Goal: Information Seeking & Learning: Learn about a topic

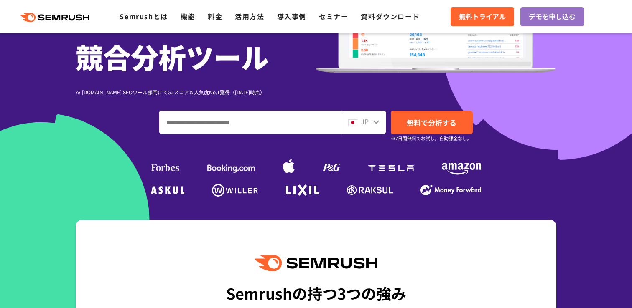
scroll to position [142, 0]
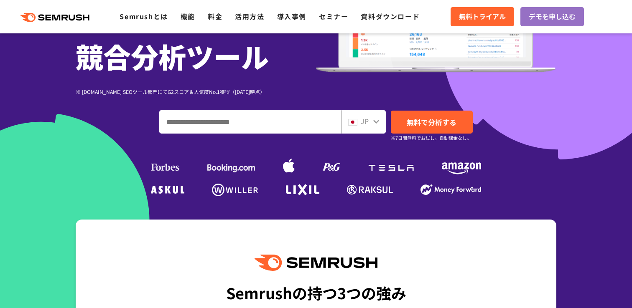
click at [377, 124] on icon at bounding box center [376, 121] width 7 height 7
click at [373, 123] on icon at bounding box center [376, 121] width 7 height 7
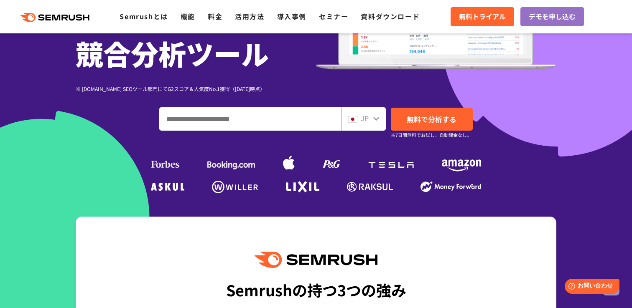
scroll to position [0, 0]
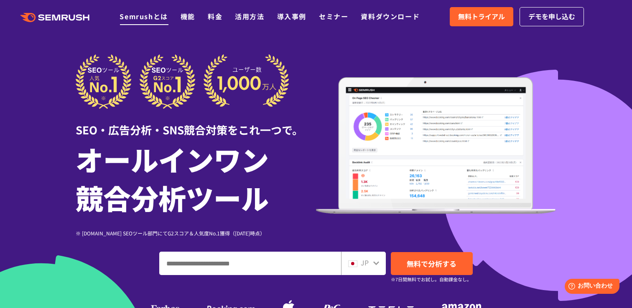
click at [152, 18] on link "Semrushとは" at bounding box center [143, 16] width 48 height 10
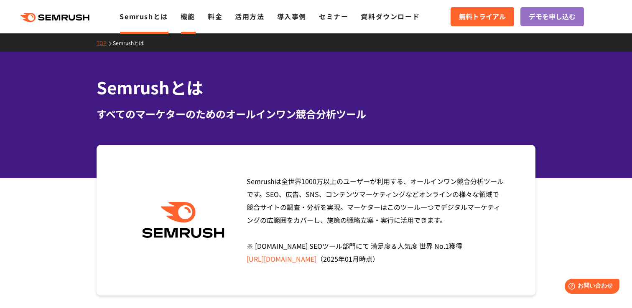
click at [195, 16] on link "機能" at bounding box center [187, 16] width 15 height 10
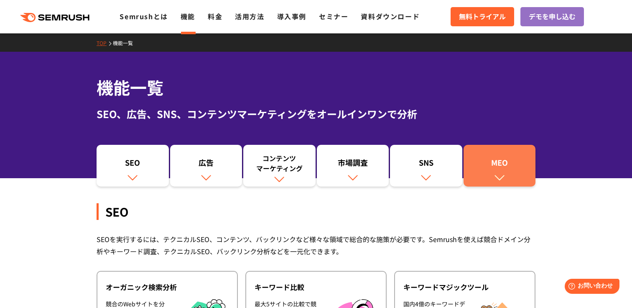
click at [492, 167] on div "MEO" at bounding box center [499, 164] width 64 height 14
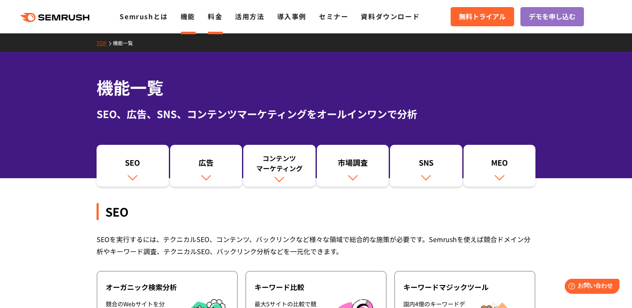
click at [221, 18] on link "料金" at bounding box center [215, 16] width 15 height 10
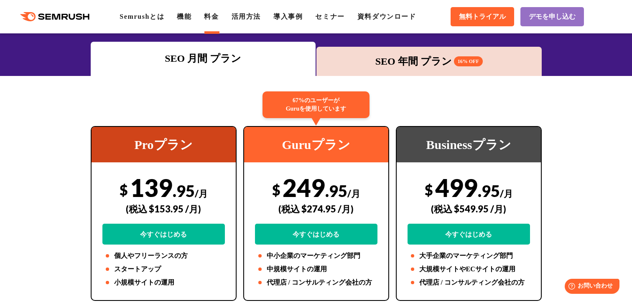
scroll to position [119, 0]
